Goal: Navigation & Orientation: Find specific page/section

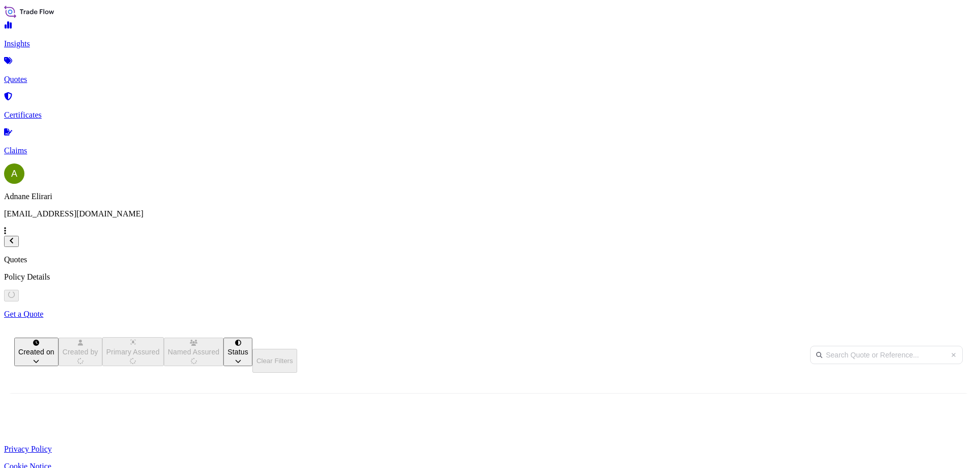
scroll to position [295, 807]
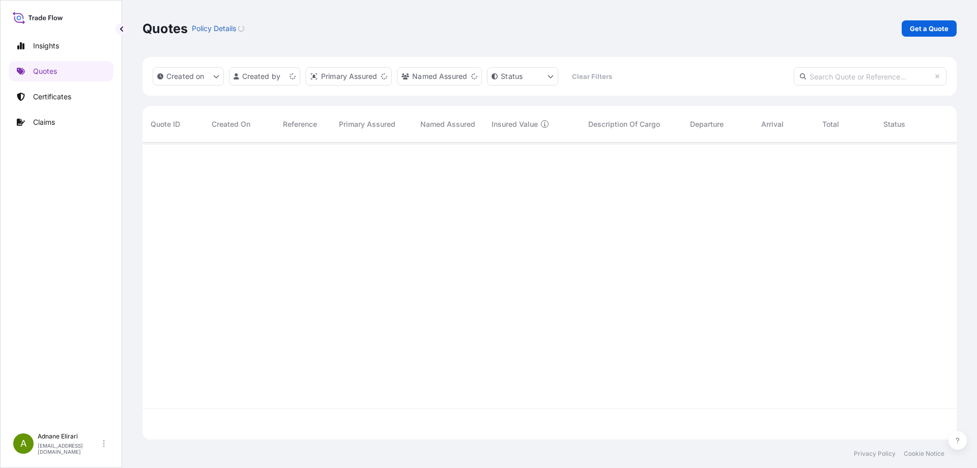
scroll to position [295, 807]
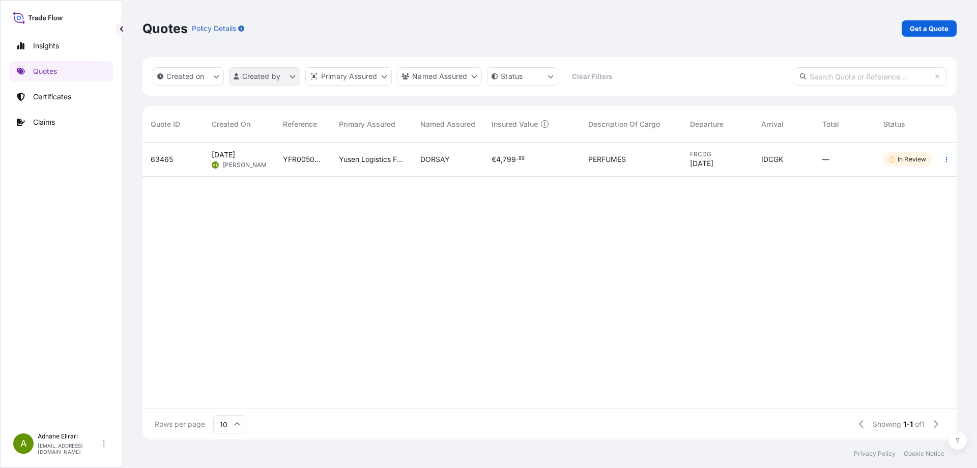
click at [289, 72] on html "Insights Quotes Certificates Claims A [PERSON_NAME] [PERSON_NAME][EMAIL_ADDRESS…" at bounding box center [488, 234] width 977 height 468
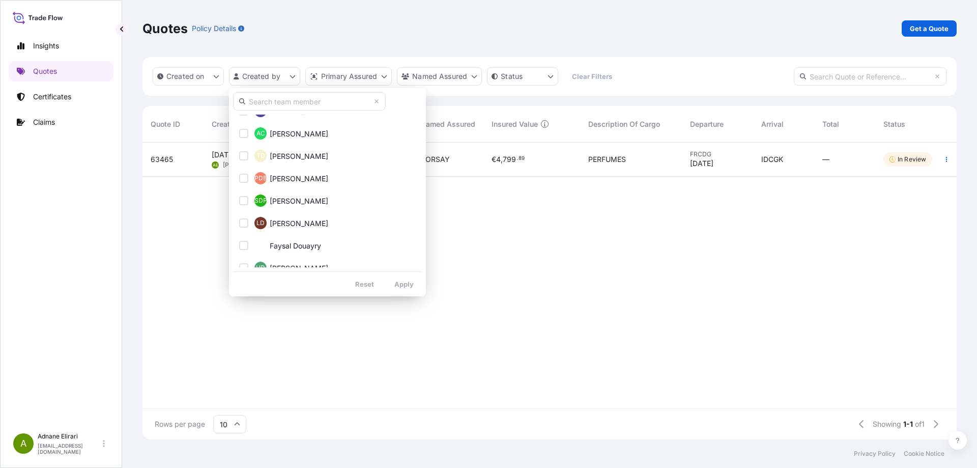
scroll to position [150, 0]
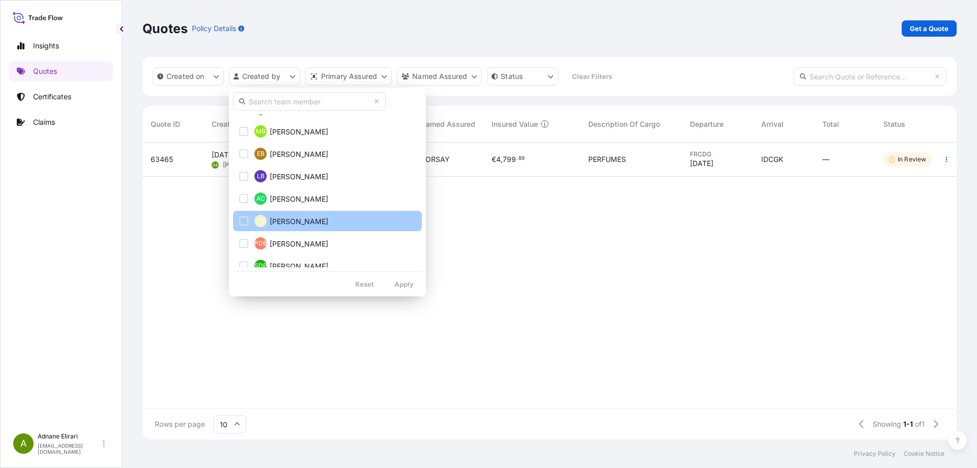
click at [265, 229] on button "TD [PERSON_NAME]" at bounding box center [327, 221] width 189 height 20
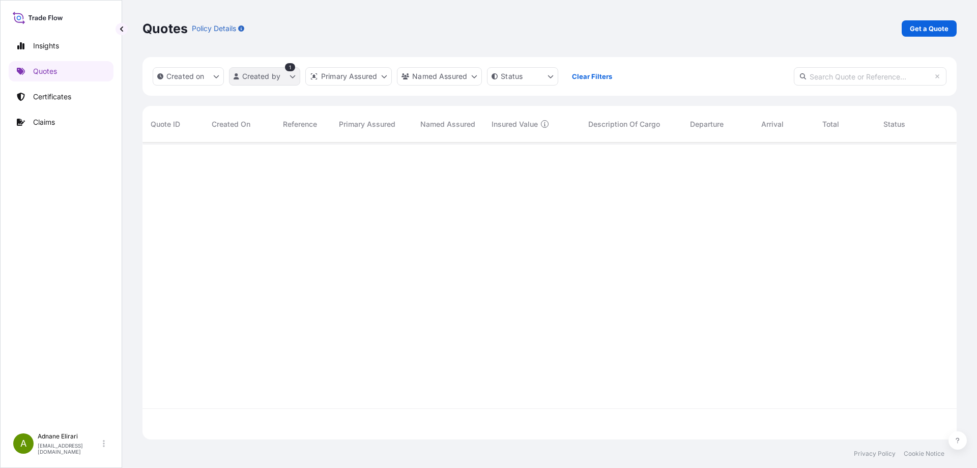
scroll to position [326, 807]
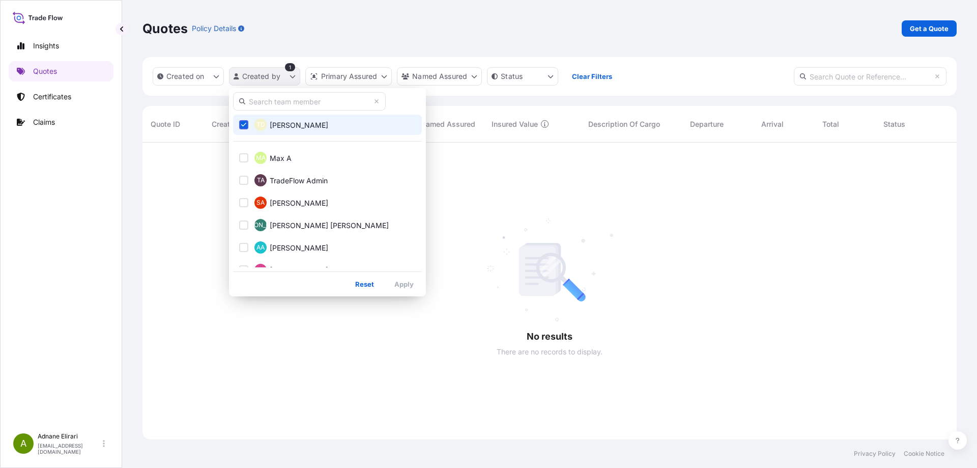
click at [294, 74] on html "Insights Quotes Certificates Claims A Adnane Elirari adnane.elirari@fr.yusen-lo…" at bounding box center [488, 234] width 977 height 468
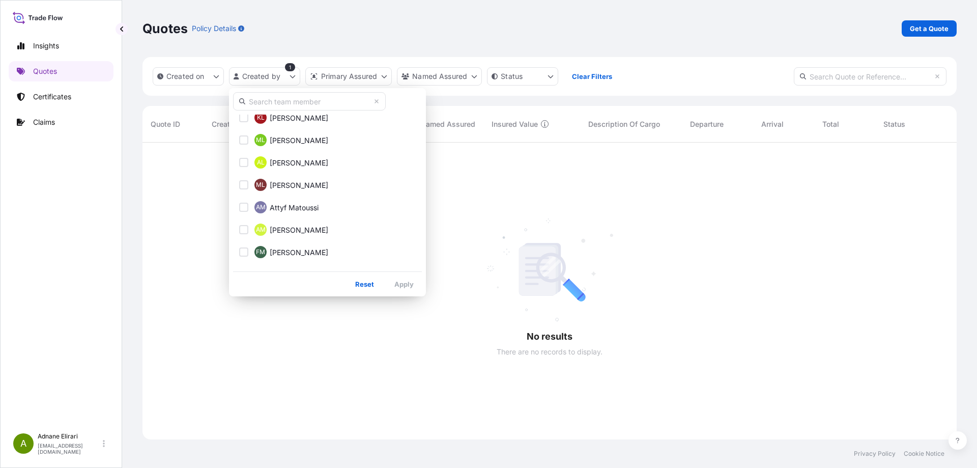
scroll to position [704, 0]
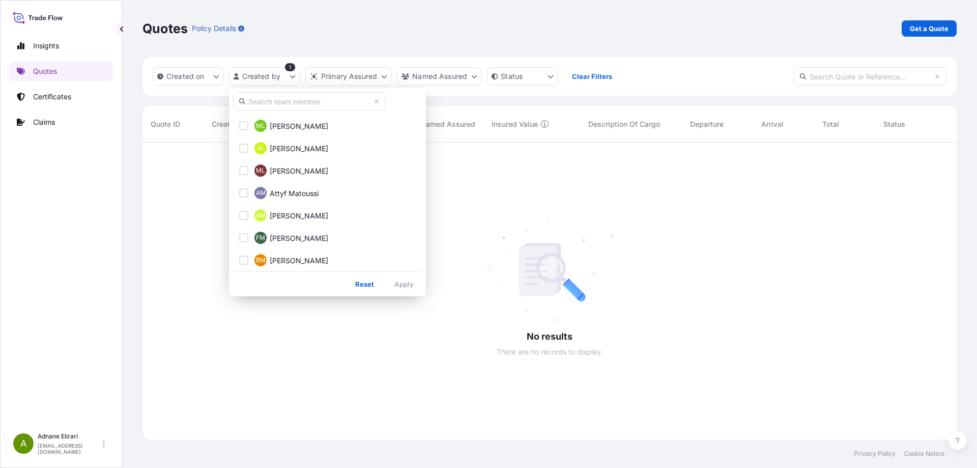
click at [309, 100] on input "text" at bounding box center [309, 101] width 153 height 18
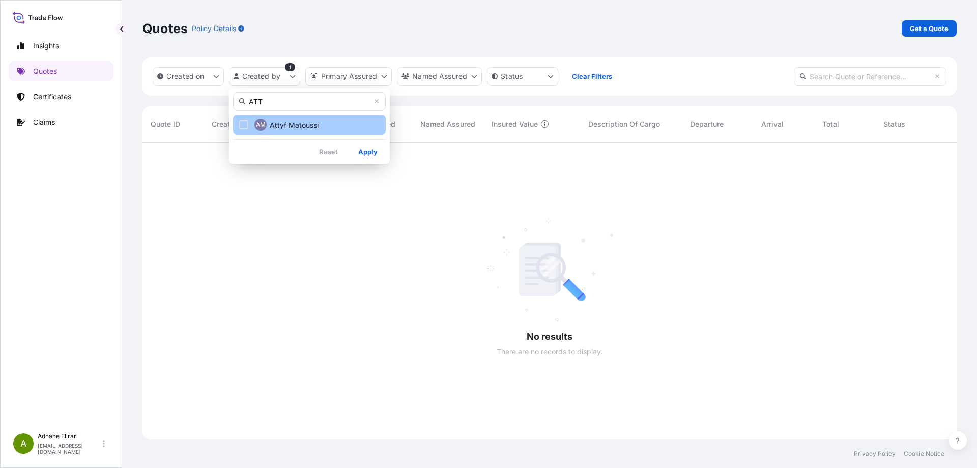
type input "ATT"
click at [244, 125] on div "Select Option" at bounding box center [243, 124] width 9 height 9
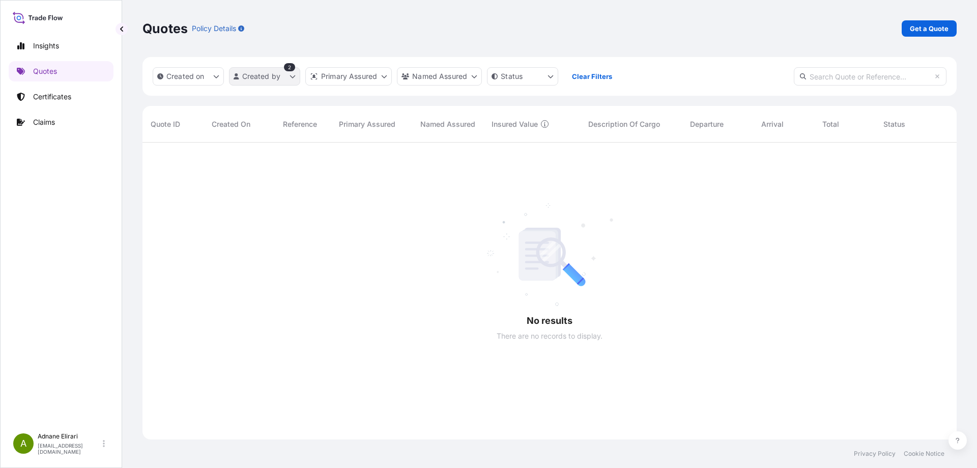
scroll to position [326, 807]
click at [500, 75] on html "Insights Quotes Certificates Claims A Adnane Elirari adnane.elirari@fr.yusen-lo…" at bounding box center [488, 234] width 977 height 468
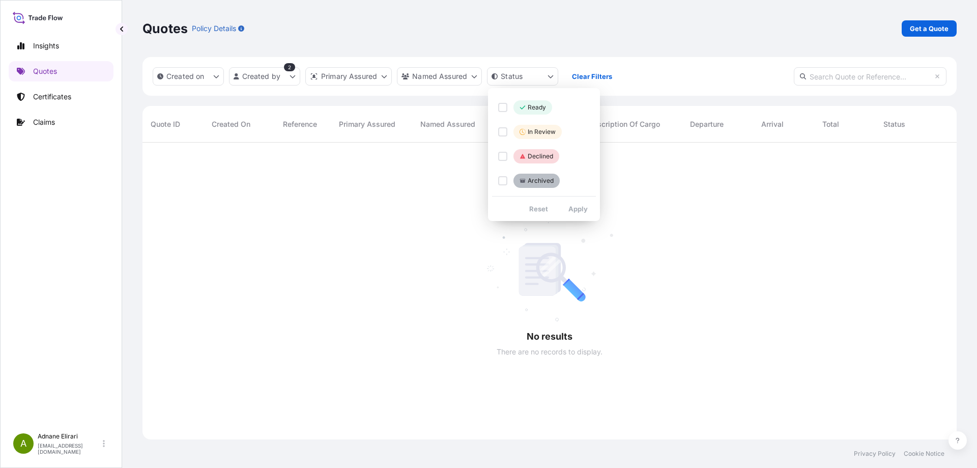
click at [455, 83] on html "Insights Quotes Certificates Claims A Adnane Elirari adnane.elirari@fr.yusen-lo…" at bounding box center [488, 234] width 977 height 468
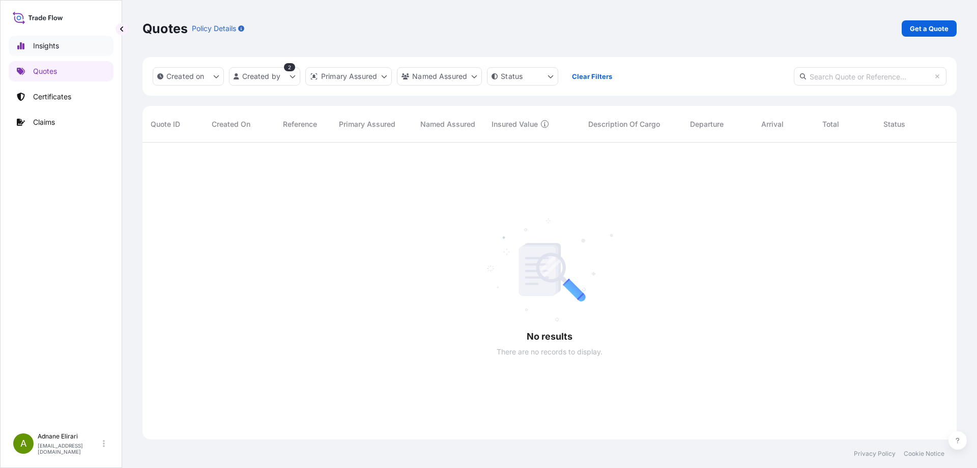
click at [46, 45] on p "Insights" at bounding box center [46, 46] width 26 height 10
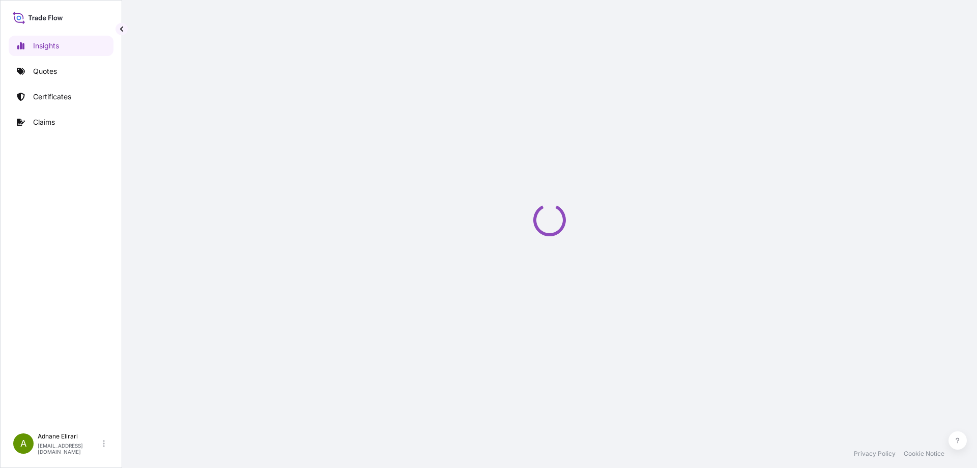
select select "2025"
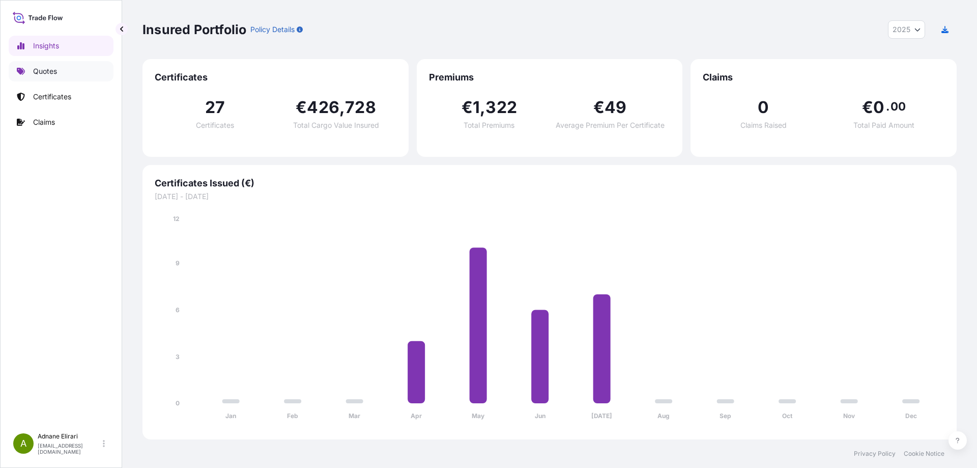
click at [60, 62] on link "Quotes" at bounding box center [61, 71] width 105 height 20
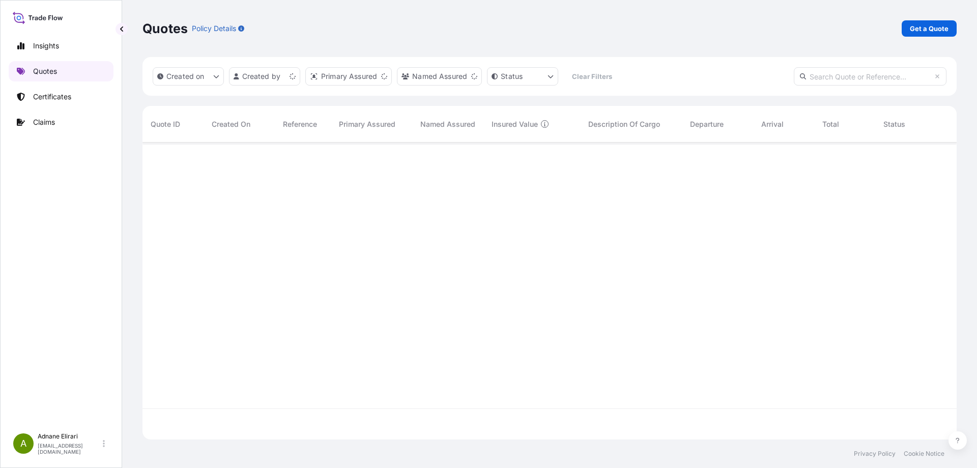
scroll to position [295, 807]
